Goal: Find specific page/section: Find specific page/section

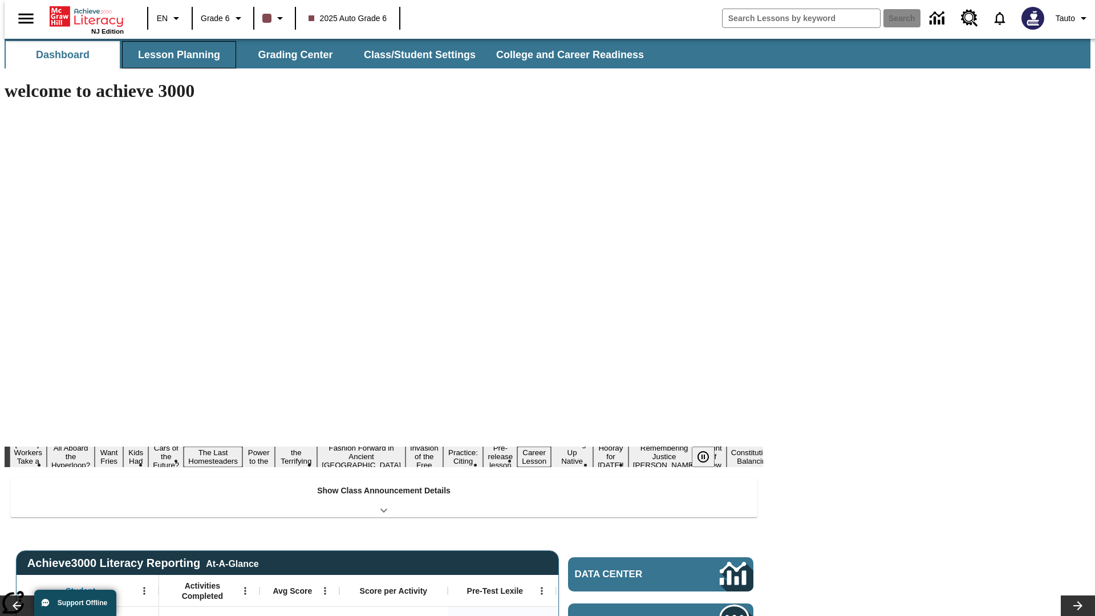
click at [175, 55] on button "Lesson Planning" at bounding box center [179, 54] width 114 height 27
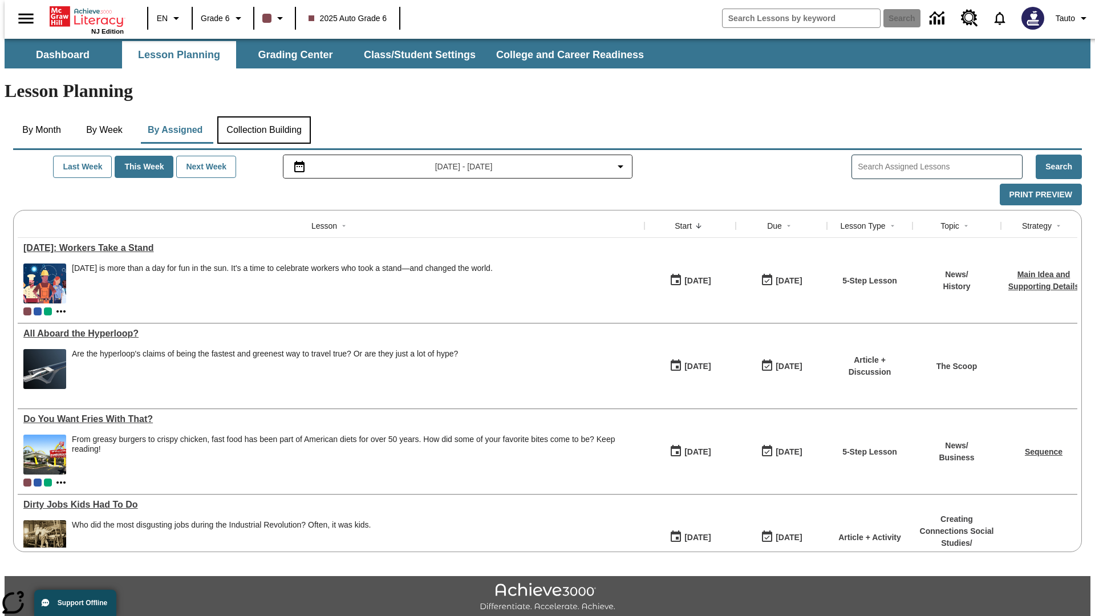
click at [264, 116] on button "Collection Building" at bounding box center [264, 129] width 94 height 27
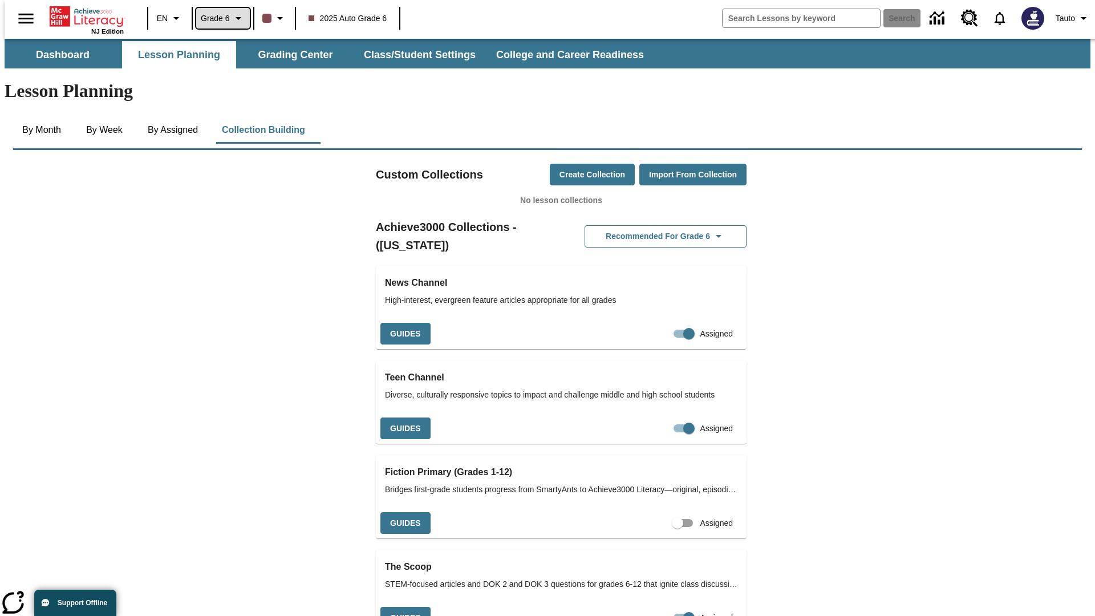
click at [219, 18] on span "Grade 6" at bounding box center [215, 19] width 29 height 12
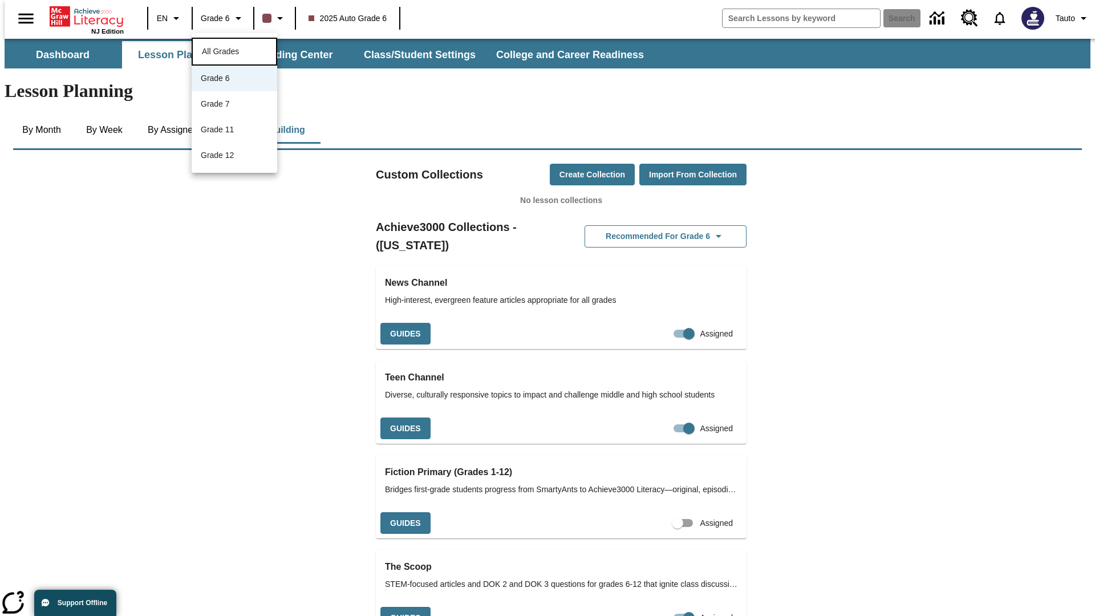
click at [234, 50] on span "All Grades" at bounding box center [220, 51] width 37 height 9
